Goal: Transaction & Acquisition: Purchase product/service

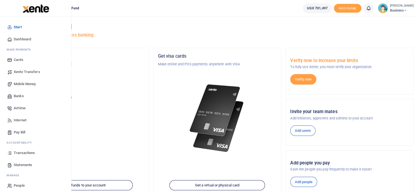
click at [31, 83] on span "Mobile Money" at bounding box center [25, 83] width 22 height 5
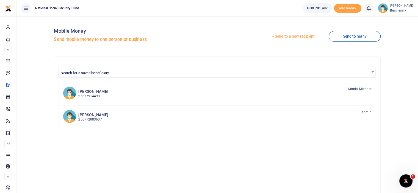
click at [296, 37] on link "Send to a new recipient" at bounding box center [293, 37] width 72 height 10
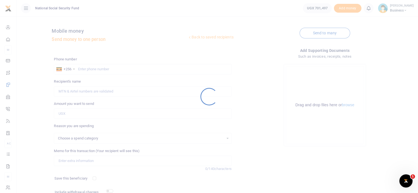
select select
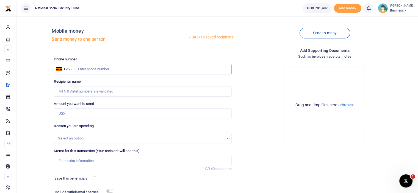
click at [95, 68] on input "text" at bounding box center [142, 69] width 177 height 10
type input "0782046782"
type input "Mariam Nakandi Kakyama"
type input "0782046782"
click at [80, 114] on input "Amount you want to send" at bounding box center [142, 113] width 177 height 10
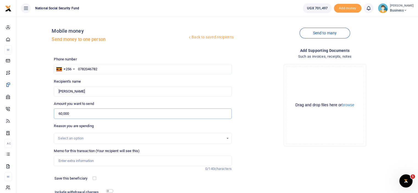
type input "60,000"
click at [74, 162] on input "Memo for this transaction (Your recipient will see this)" at bounding box center [142, 161] width 177 height 10
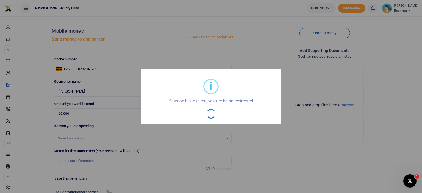
drag, startPoint x: 292, startPoint y: 128, endPoint x: 274, endPoint y: 129, distance: 18.2
click at [291, 128] on div "i × Session has expired, you are being redirected OK No Cancel" at bounding box center [211, 96] width 422 height 193
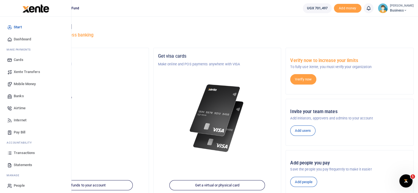
click at [30, 83] on span "Mobile Money" at bounding box center [25, 83] width 22 height 5
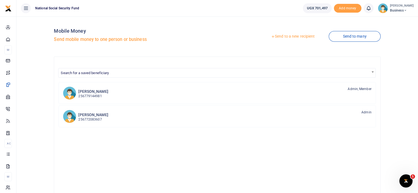
click at [299, 34] on link "Send to a new recipient" at bounding box center [293, 37] width 72 height 10
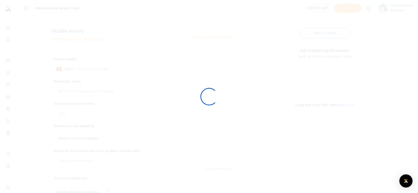
select select
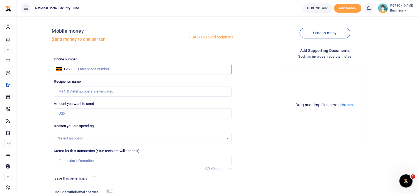
click at [178, 70] on input "text" at bounding box center [142, 69] width 177 height 10
type input "0782046782"
type input "[PERSON_NAME]"
type input "0782046782"
click at [96, 115] on input "Amount you want to send" at bounding box center [142, 113] width 177 height 10
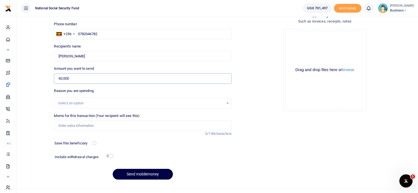
scroll to position [44, 0]
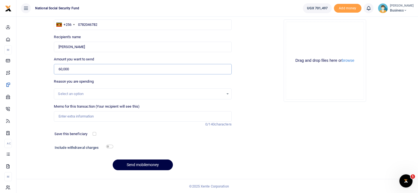
type input "60,000"
click at [89, 116] on input "Memo for this transaction (Your recipient will see this)" at bounding box center [142, 116] width 177 height 10
type input "Lunch during the Medical Board Exhibition"
click at [107, 145] on input "checkbox" at bounding box center [109, 147] width 7 height 4
checkbox input "true"
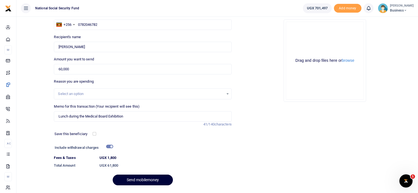
click at [151, 180] on button "Send mobilemoney" at bounding box center [143, 180] width 60 height 11
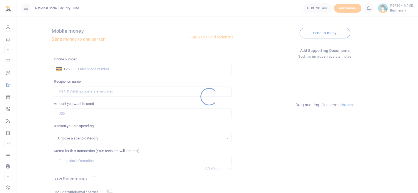
select select
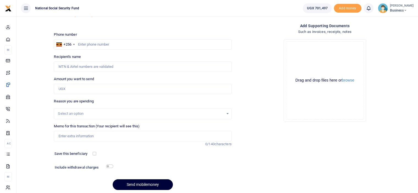
scroll to position [44, 0]
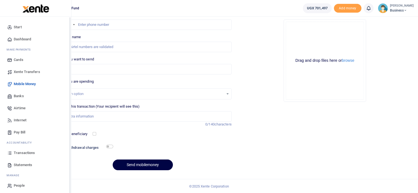
click at [16, 38] on span "Dashboard" at bounding box center [22, 39] width 17 height 5
